Goal: Obtain resource: Download file/media

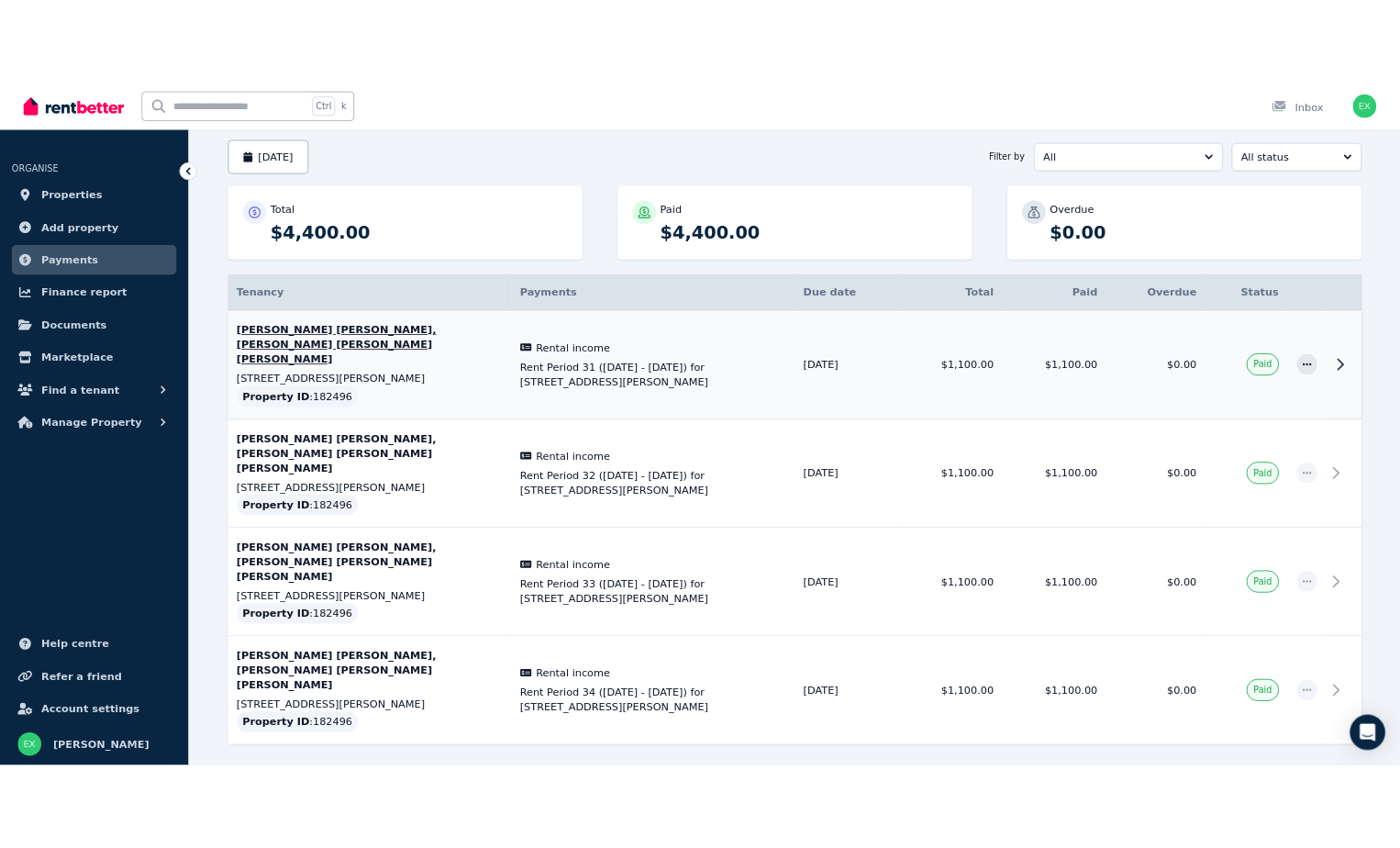
scroll to position [73, 0]
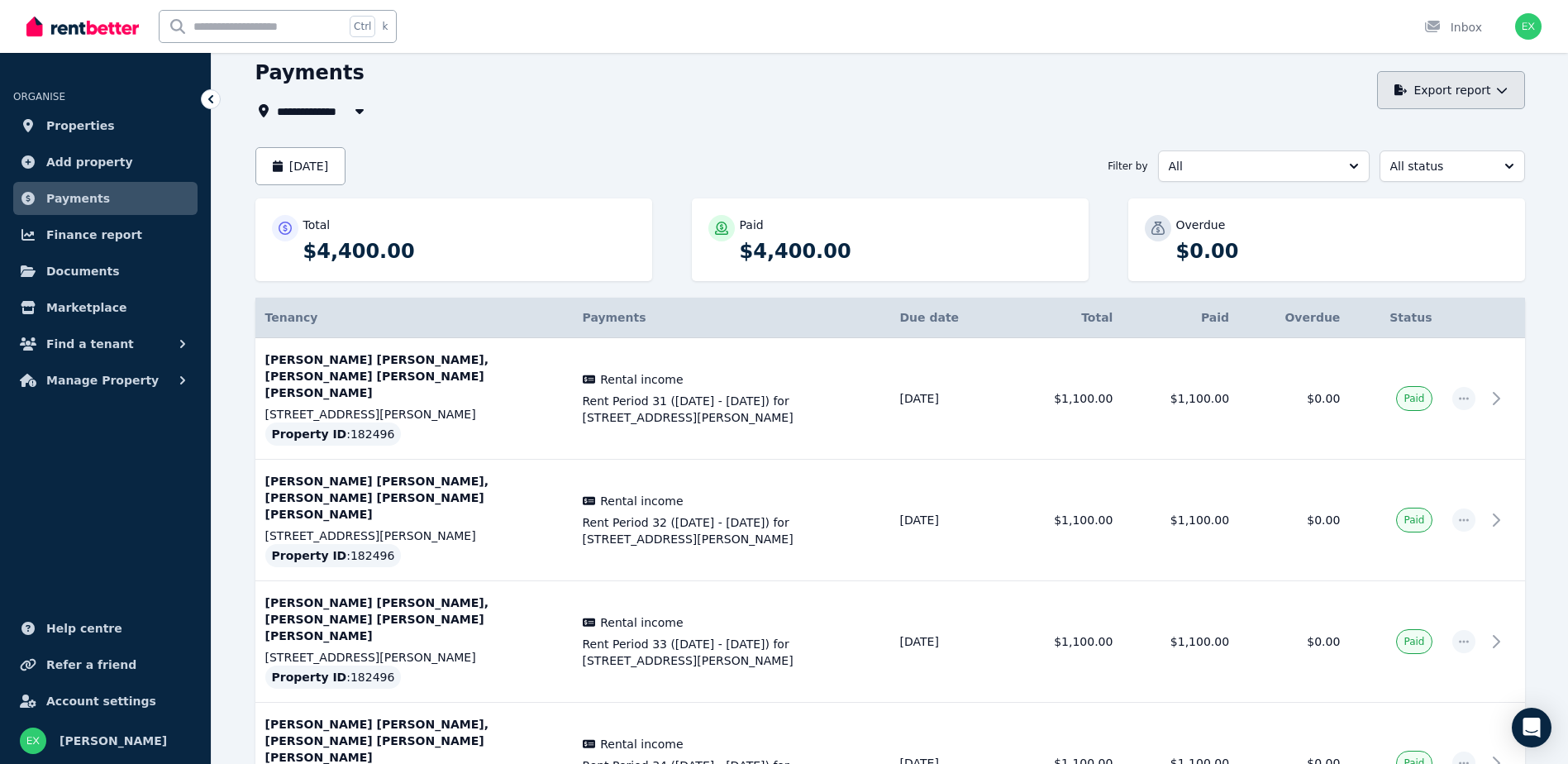
click at [1418, 94] on button "Export report" at bounding box center [1451, 90] width 148 height 38
click at [1402, 133] on p "PDF" at bounding box center [1393, 134] width 36 height 17
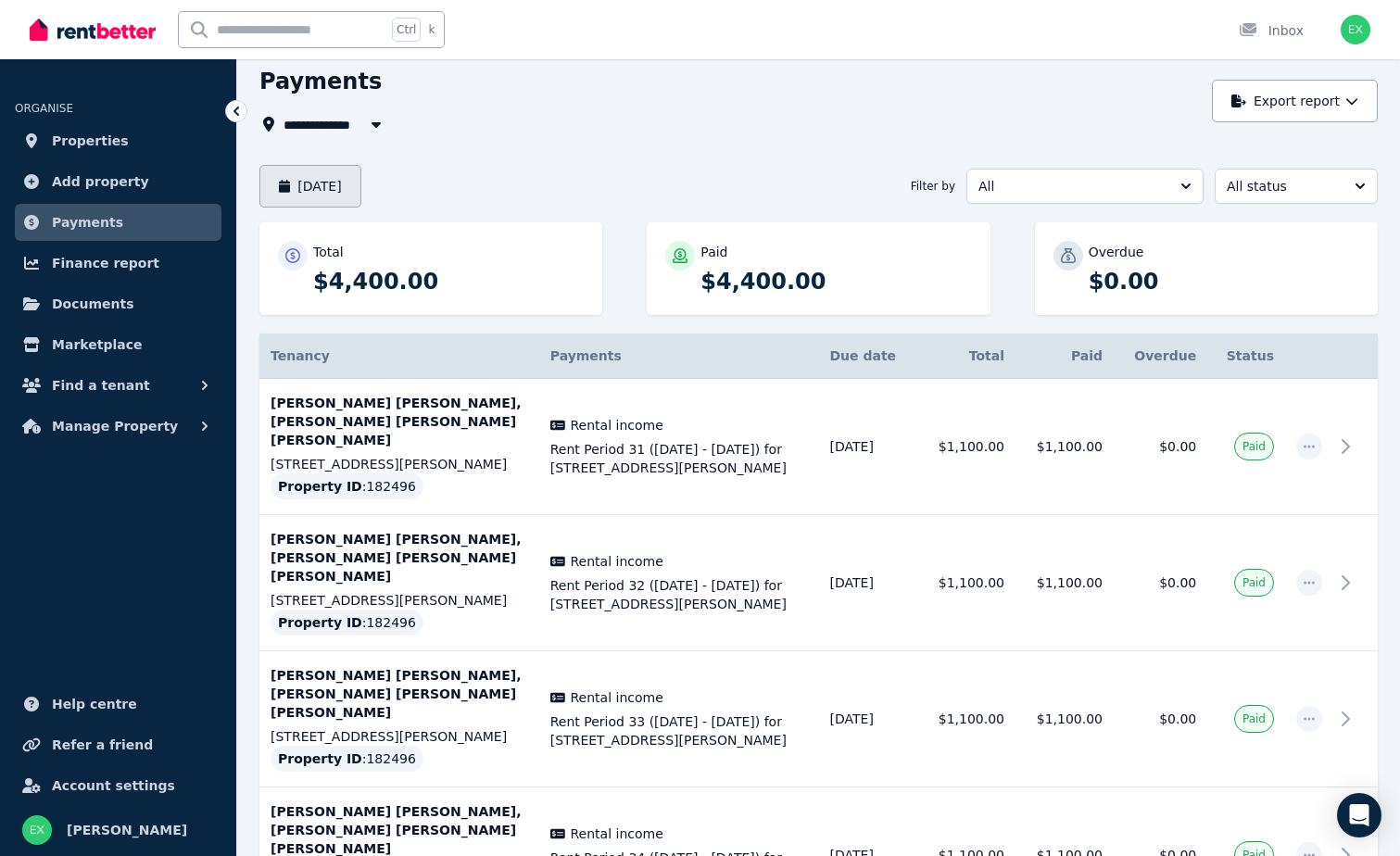
click at [350, 192] on button "[DATE]" at bounding box center [310, 186] width 102 height 43
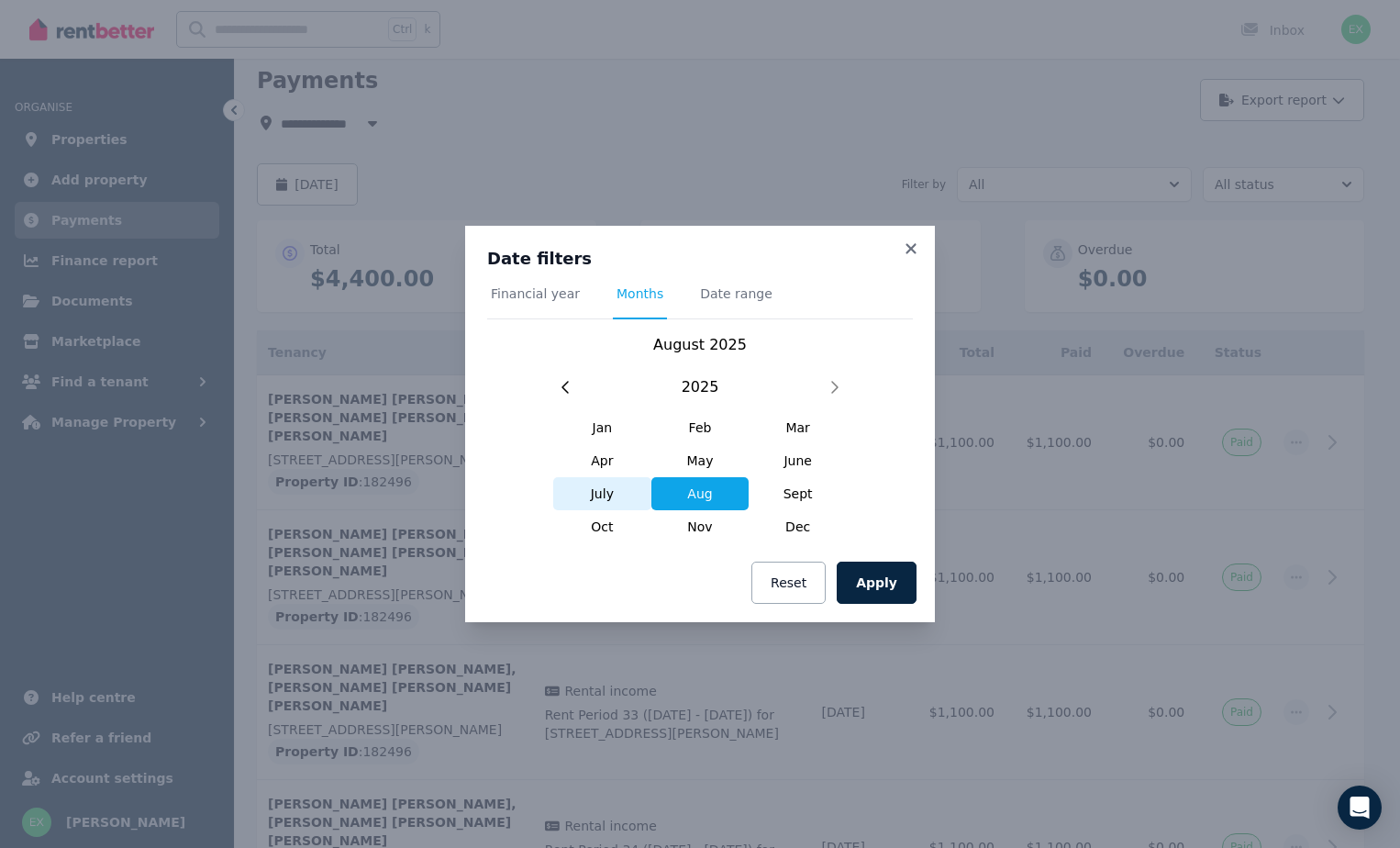
click at [583, 493] on span "July" at bounding box center [602, 493] width 98 height 33
click at [881, 578] on button "Apply" at bounding box center [876, 582] width 80 height 42
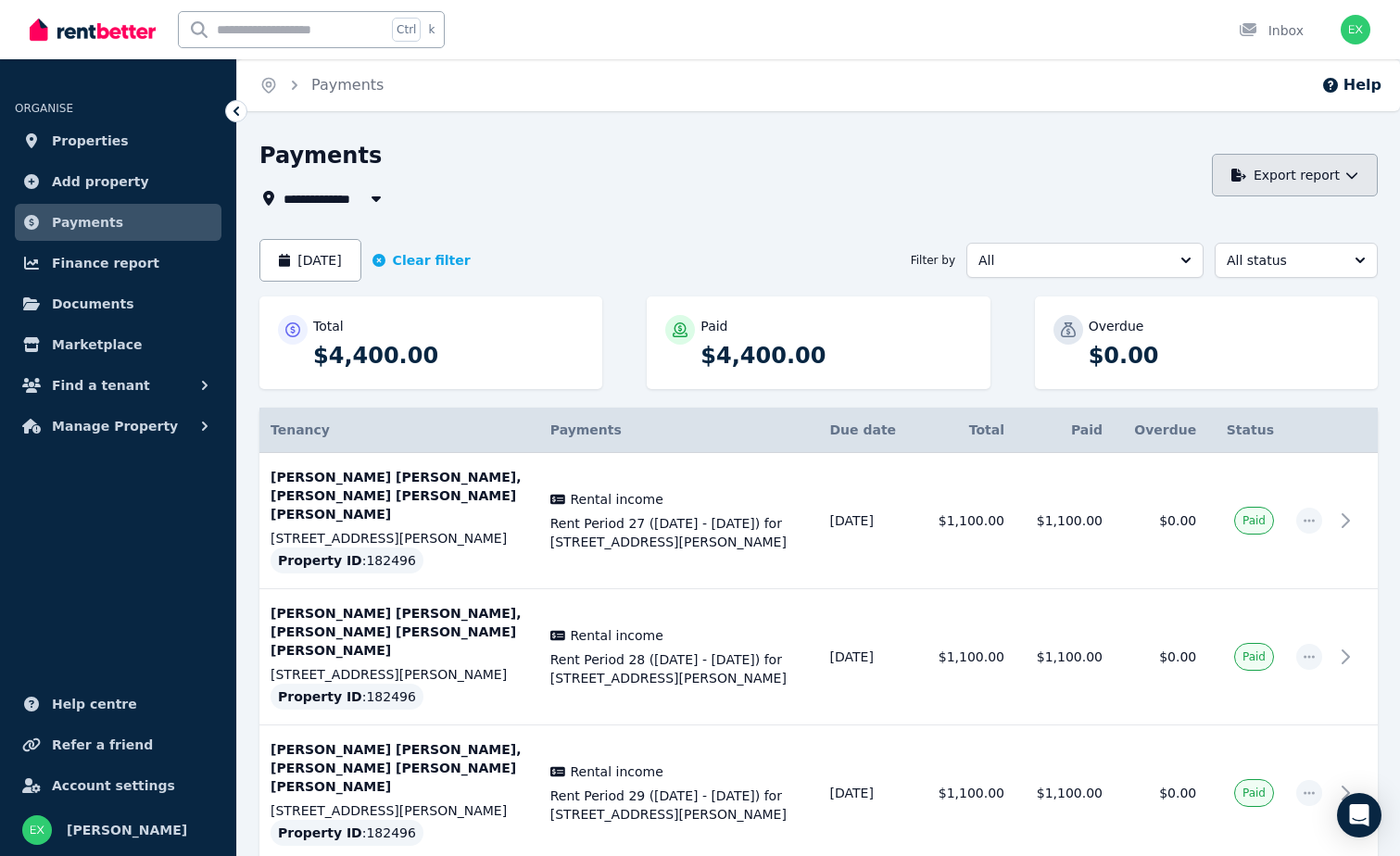
click at [1329, 179] on button "Export report" at bounding box center [1294, 175] width 166 height 43
click at [1226, 226] on p "PDF" at bounding box center [1229, 223] width 40 height 19
